Goal: Register for event/course

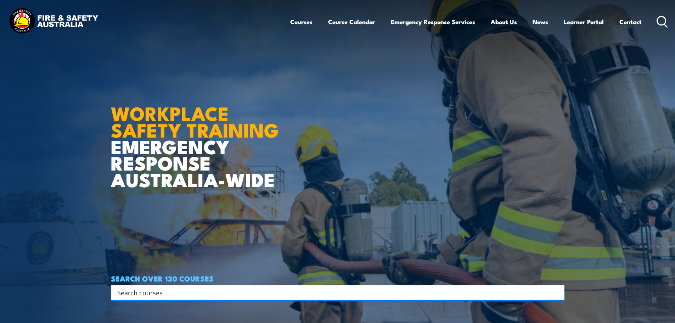
click at [297, 20] on link "Courses" at bounding box center [301, 21] width 22 height 19
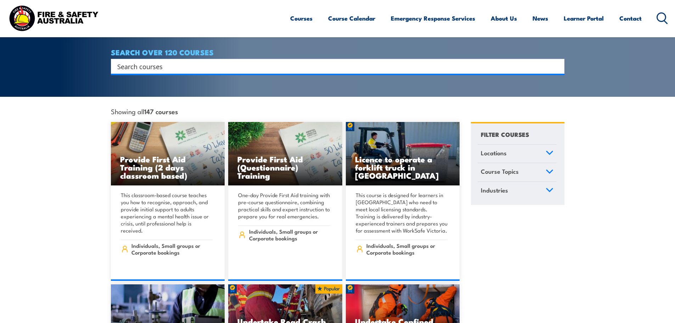
scroll to position [106, 0]
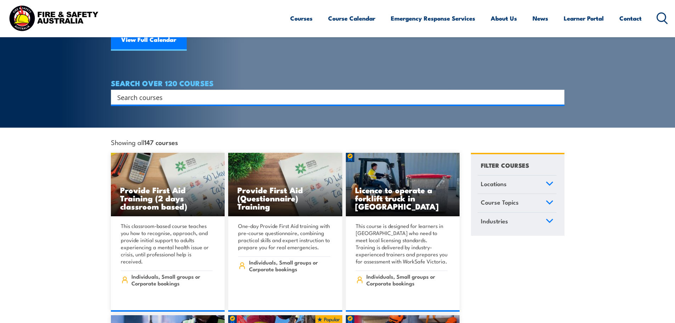
click at [230, 93] on input "Search input" at bounding box center [332, 97] width 431 height 11
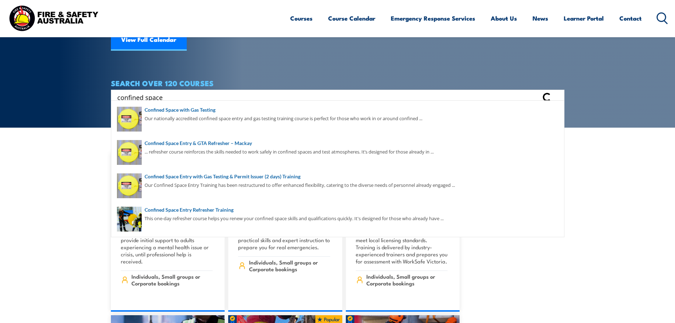
type input "confined space"
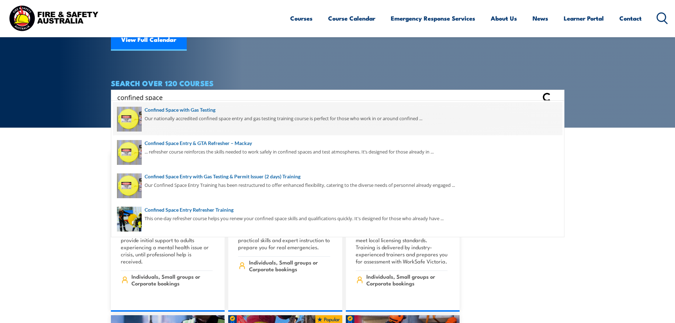
click at [213, 105] on span at bounding box center [337, 118] width 449 height 33
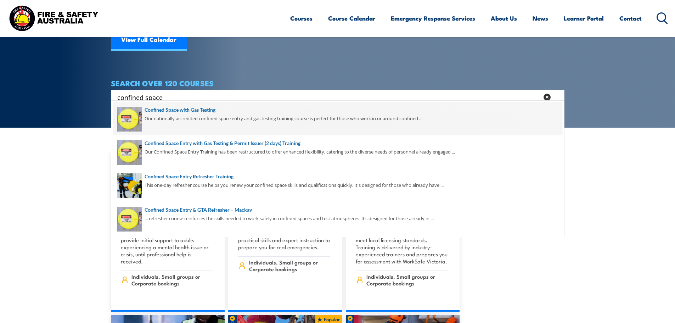
click at [202, 113] on span at bounding box center [337, 118] width 449 height 33
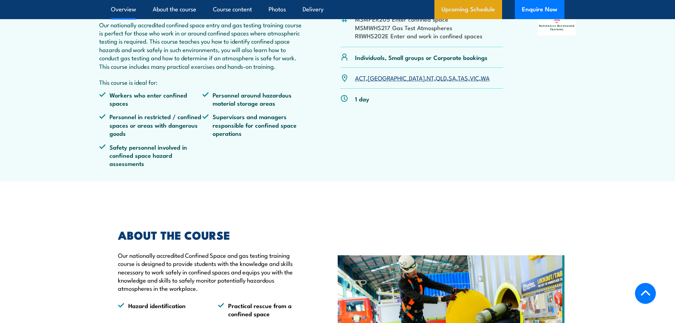
click at [472, 2] on link "Upcoming Schedule" at bounding box center [468, 9] width 68 height 19
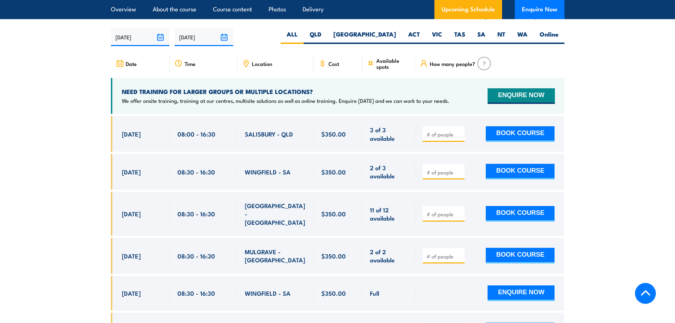
scroll to position [1309, 0]
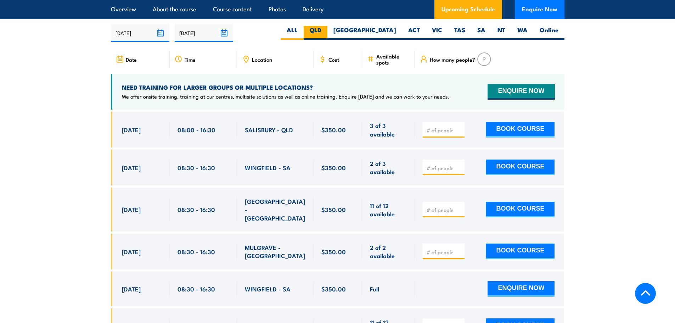
click at [327, 30] on label "QLD" at bounding box center [315, 33] width 24 height 14
click at [326, 30] on input "QLD" at bounding box center [323, 28] width 5 height 5
radio input "true"
